Goal: Task Accomplishment & Management: Manage account settings

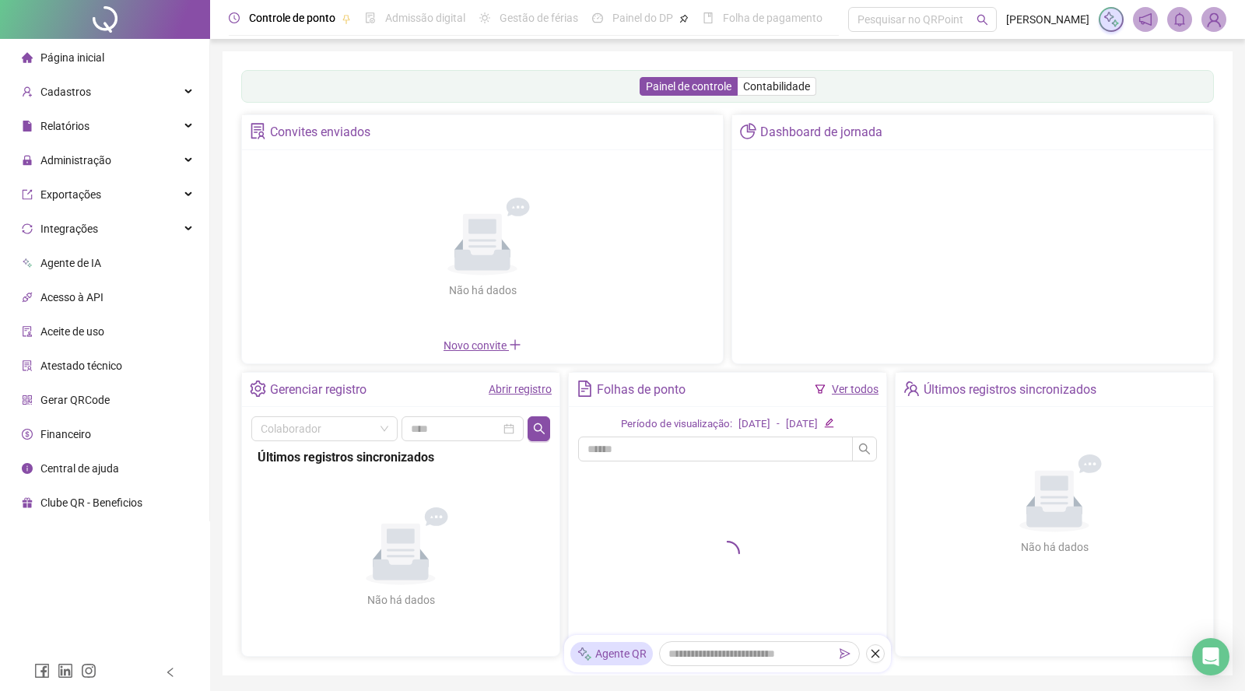
click at [731, 240] on div "Dashboard de jornada" at bounding box center [972, 239] width 482 height 250
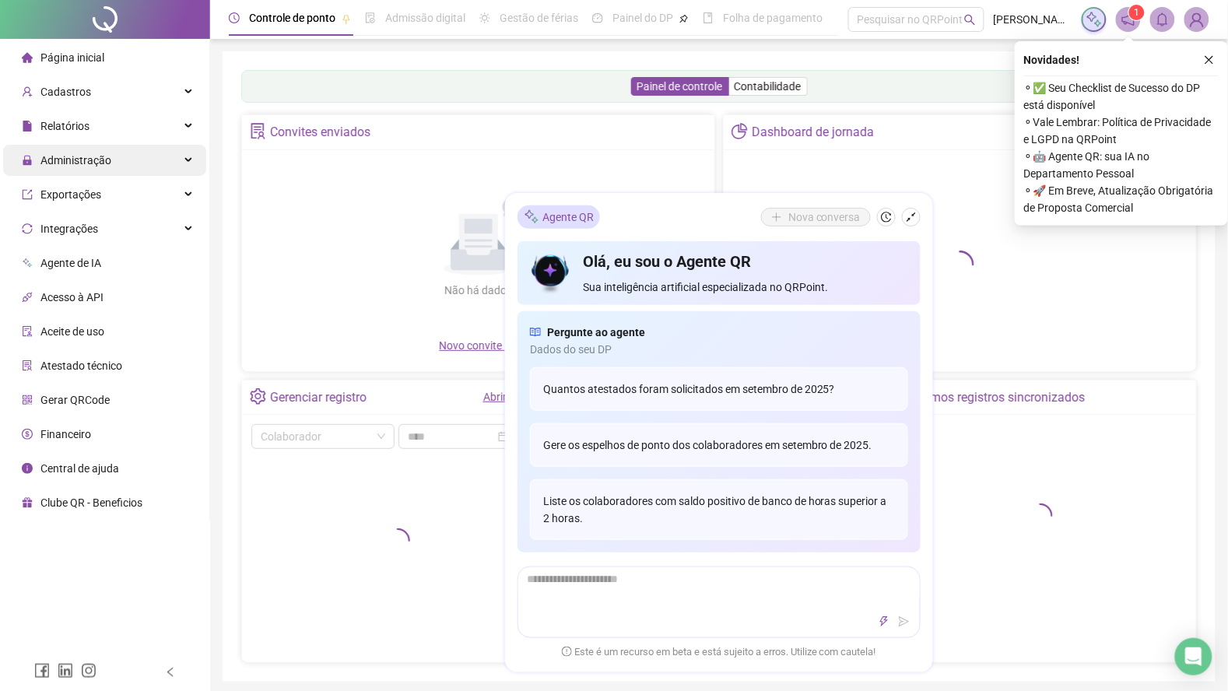
click at [103, 160] on span "Administração" at bounding box center [75, 160] width 71 height 12
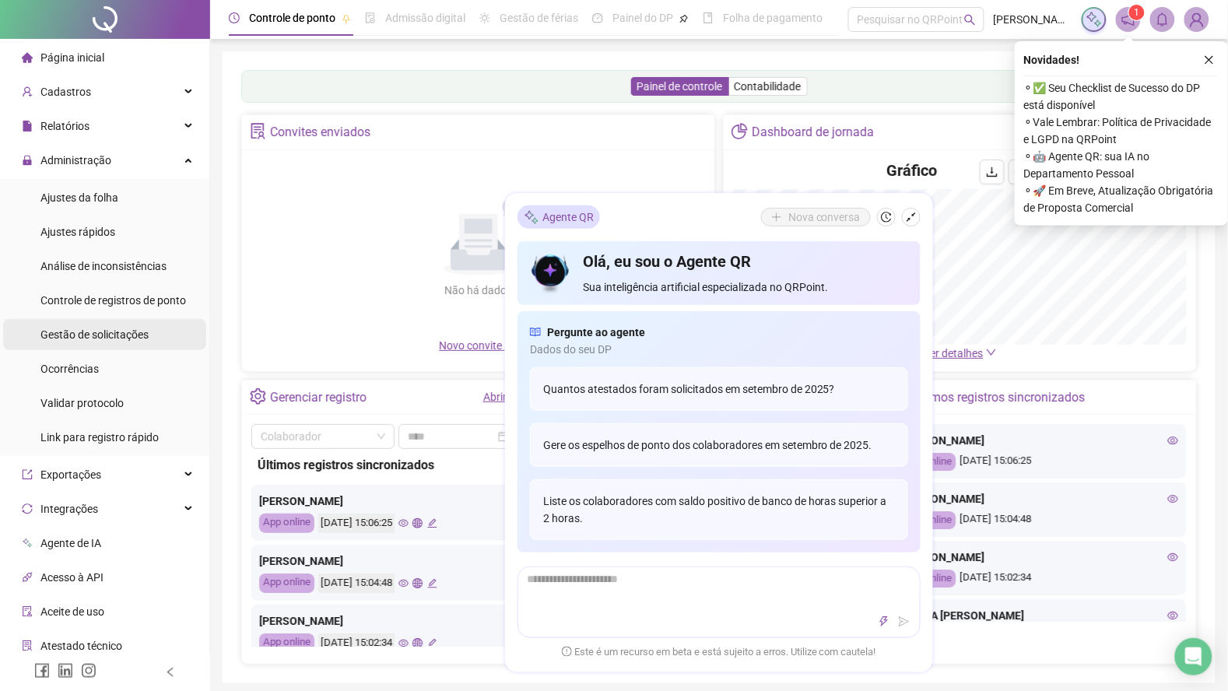
click at [114, 344] on div "Gestão de solicitações" at bounding box center [94, 334] width 108 height 31
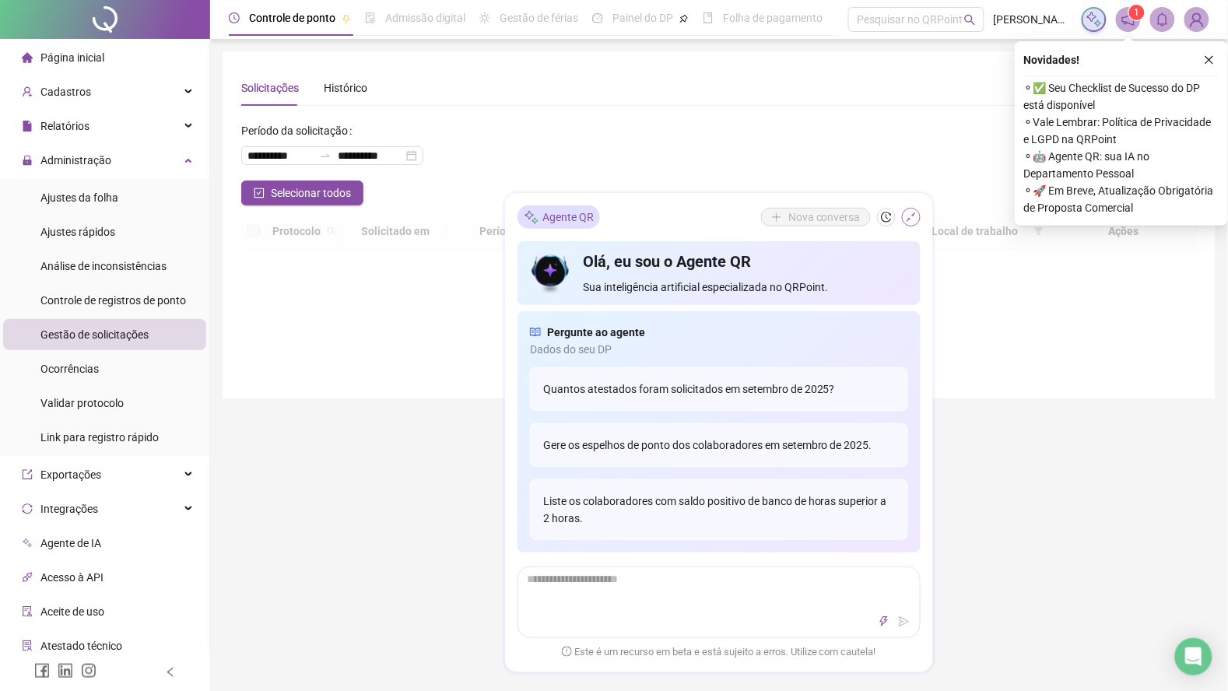
click at [908, 215] on icon "shrink" at bounding box center [911, 217] width 11 height 11
click at [1210, 59] on icon "close" at bounding box center [1209, 60] width 9 height 9
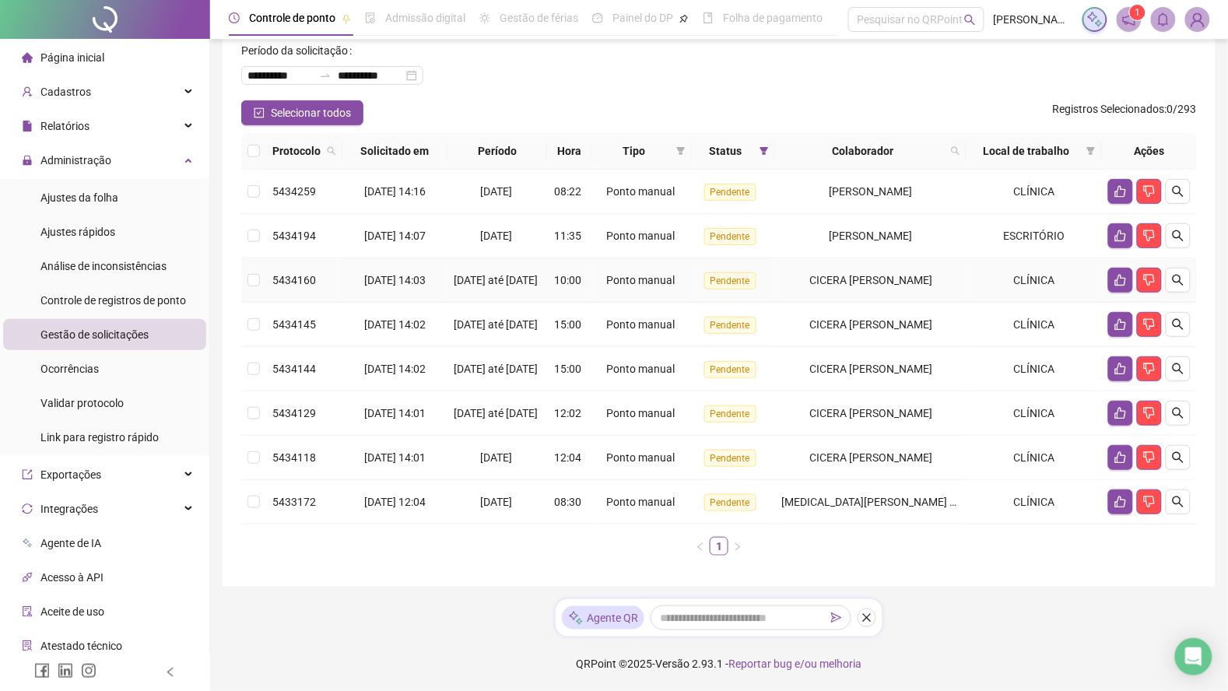
scroll to position [118, 0]
click at [92, 195] on span "Ajustes da folha" at bounding box center [79, 197] width 78 height 12
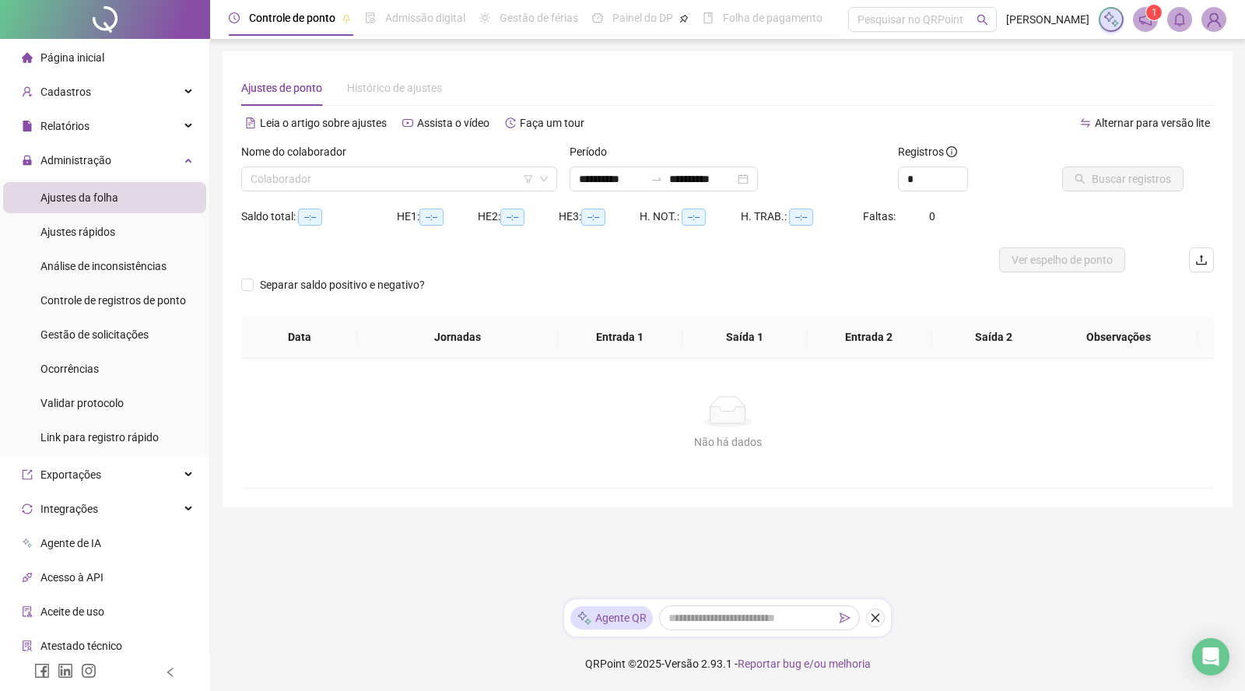
type input "**********"
drag, startPoint x: 355, startPoint y: 195, endPoint x: 354, endPoint y: 184, distance: 10.1
click at [355, 188] on div "Nome do colaborador Colaborador" at bounding box center [399, 173] width 328 height 61
click at [354, 184] on input "search" at bounding box center [392, 178] width 283 height 23
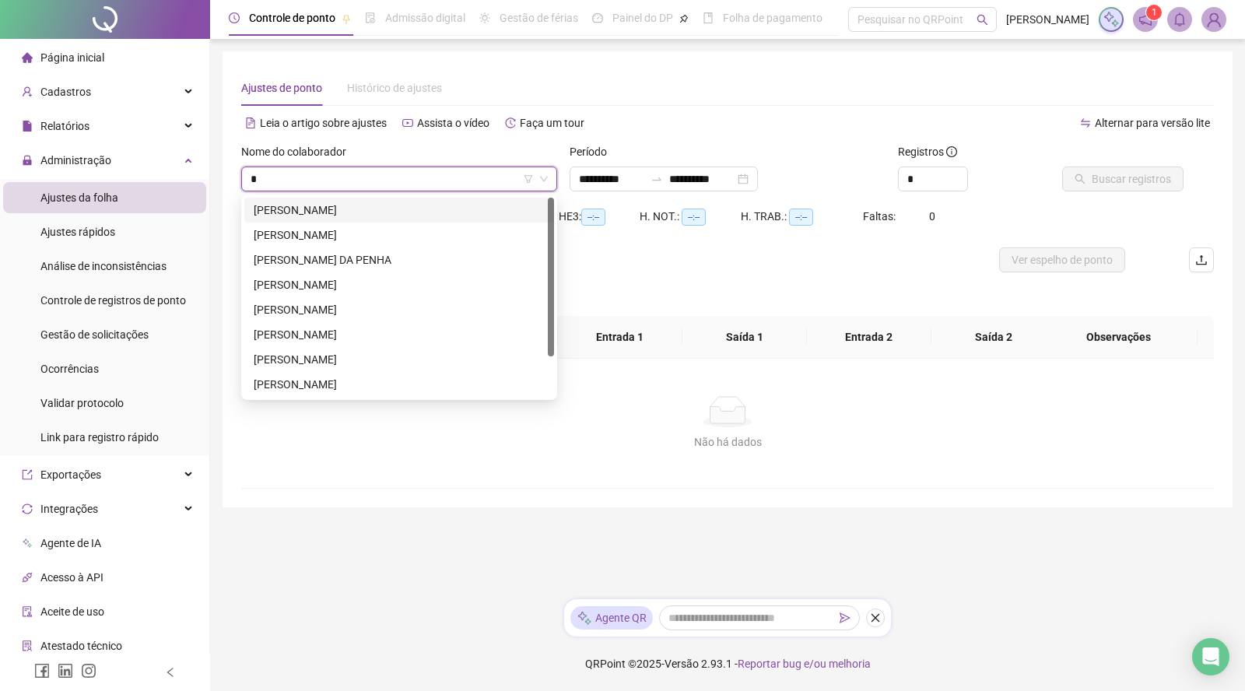
type input "**"
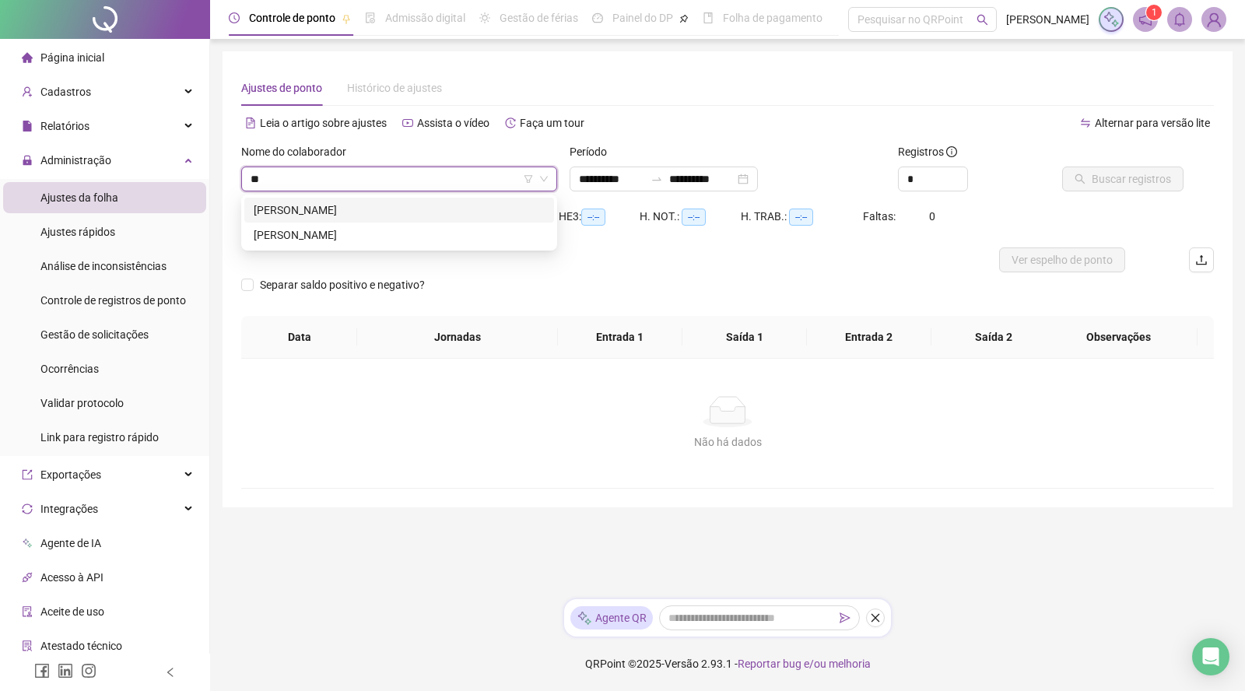
click at [389, 211] on div "BEATRIZ NOGUEIRA DOS SANTOS" at bounding box center [399, 210] width 291 height 17
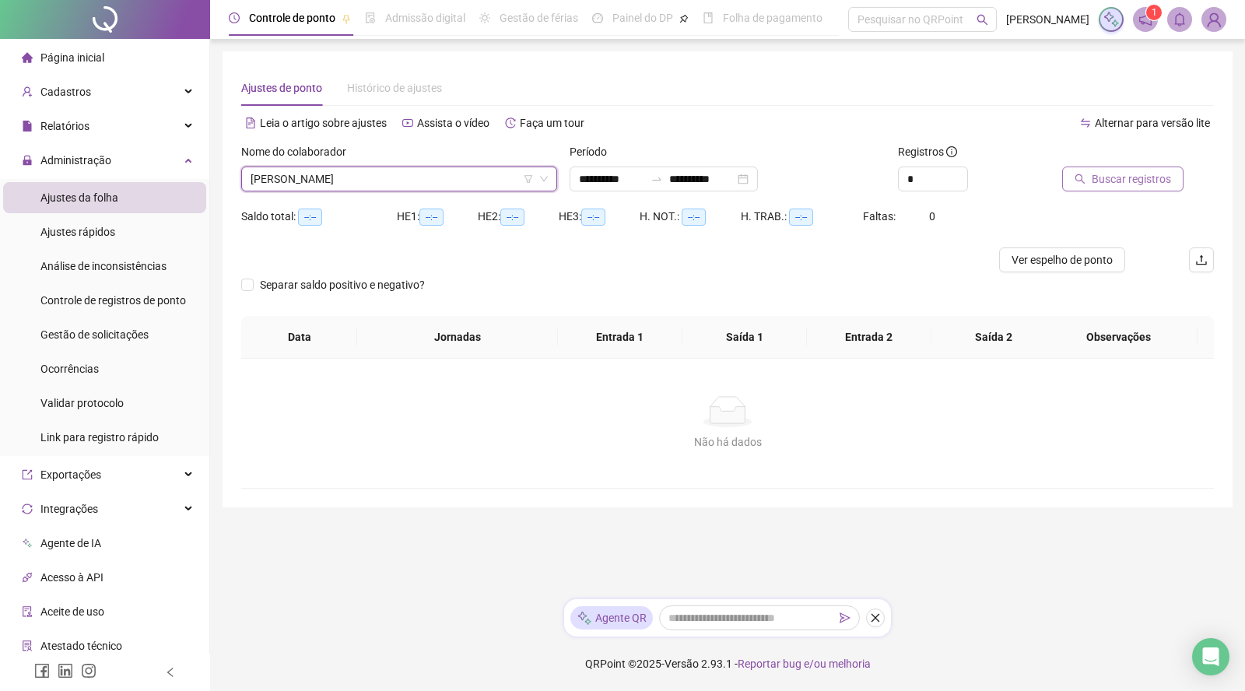
click at [1094, 181] on span "Buscar registros" at bounding box center [1131, 178] width 79 height 17
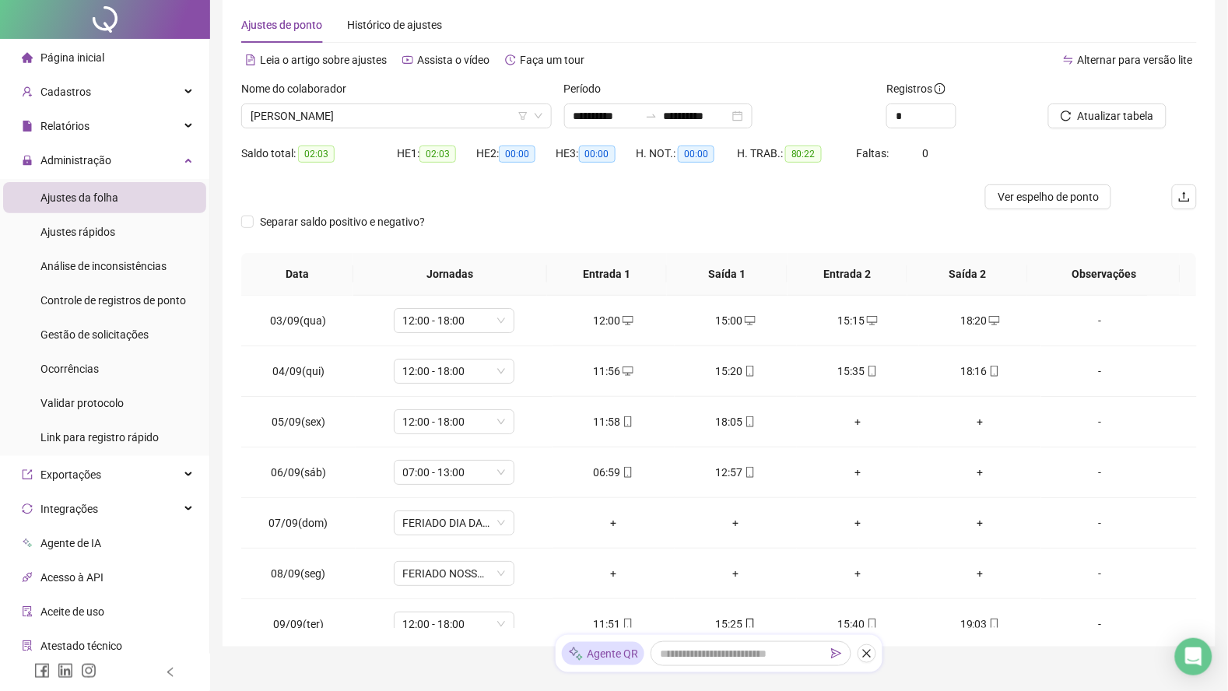
scroll to position [97, 0]
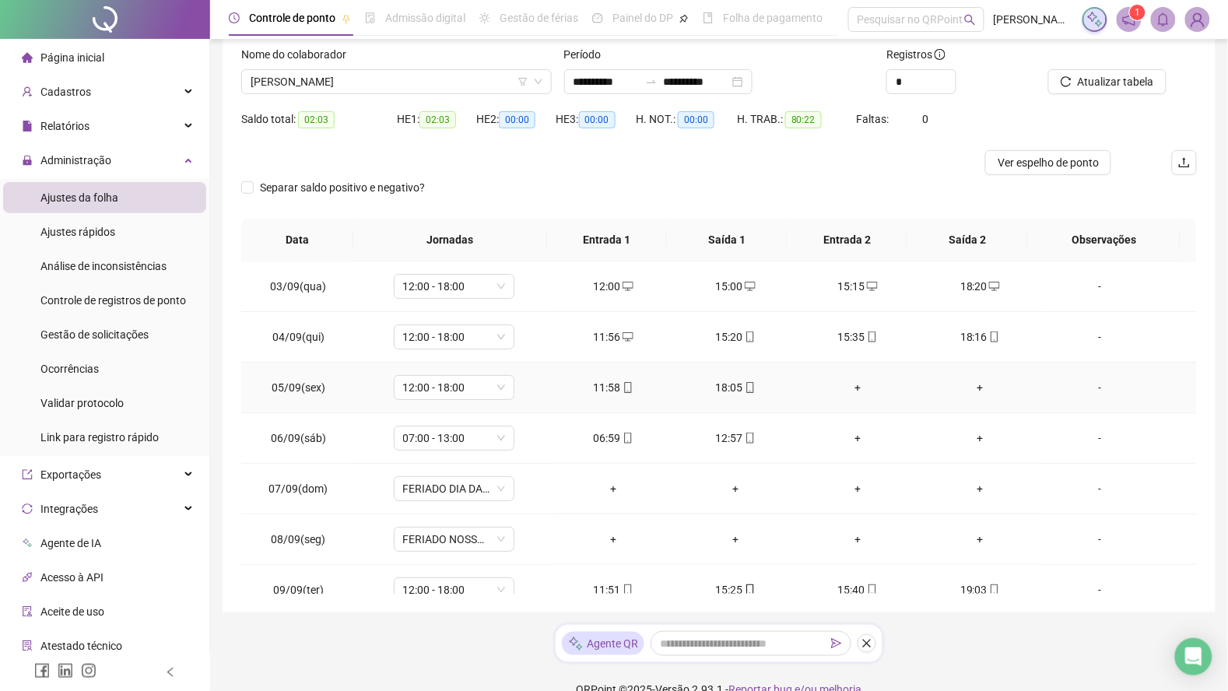
click at [274, 390] on span "05/09(sex)" at bounding box center [299, 387] width 54 height 12
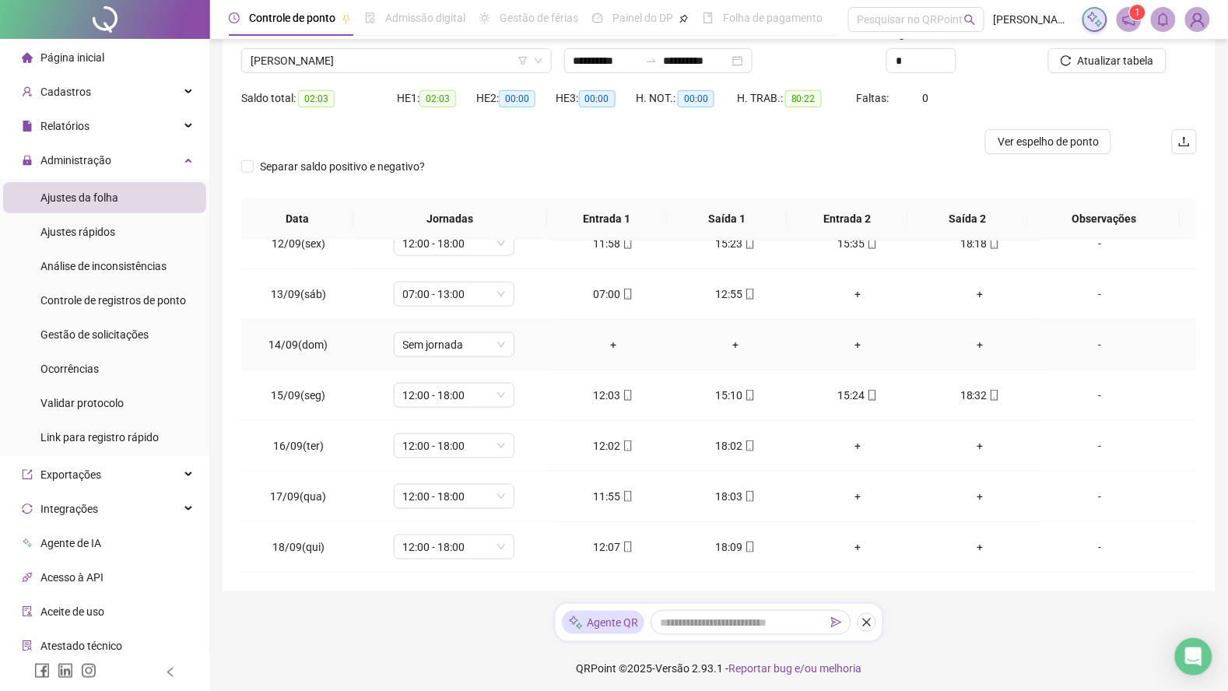
scroll to position [123, 0]
